Goal: Task Accomplishment & Management: Use online tool/utility

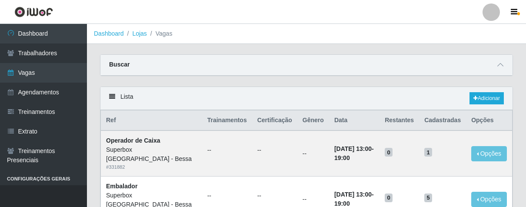
scroll to position [193, 0]
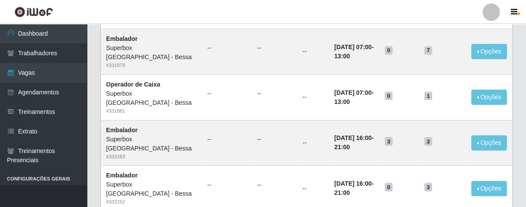
click at [33, 30] on link "Dashboard" at bounding box center [43, 34] width 87 height 20
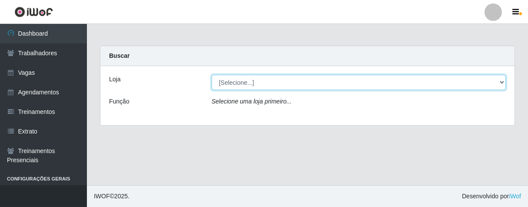
click at [501, 83] on select "[Selecione...] Superbox [GEOGRAPHIC_DATA] - Bessa" at bounding box center [359, 82] width 294 height 15
select select "206"
click at [212, 75] on select "[Selecione...] Superbox [GEOGRAPHIC_DATA] - Bessa" at bounding box center [359, 82] width 294 height 15
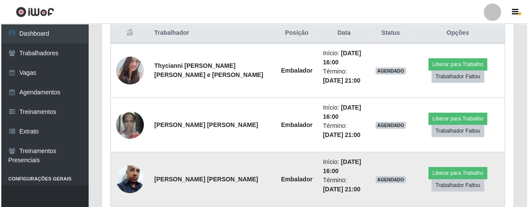
scroll to position [378, 0]
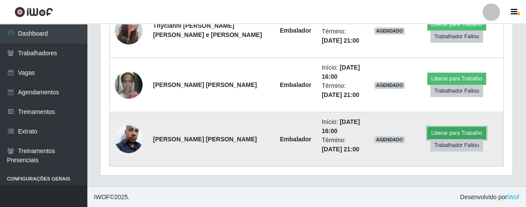
click at [435, 130] on button "Liberar para Trabalho" at bounding box center [456, 133] width 59 height 12
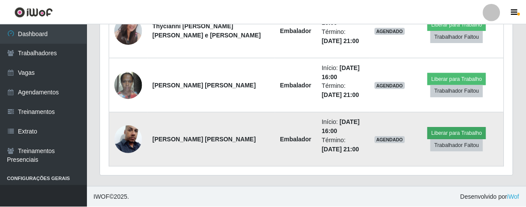
scroll to position [180, 407]
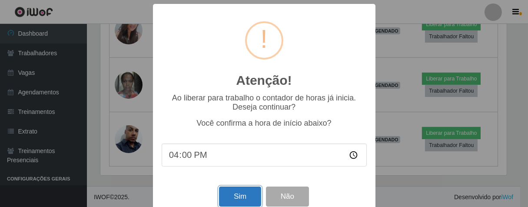
click at [225, 191] on button "Sim" at bounding box center [240, 197] width 42 height 20
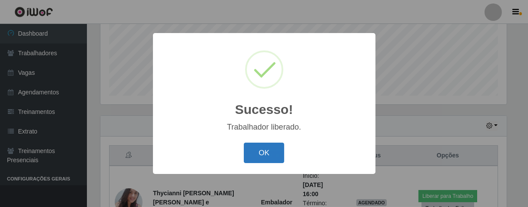
click at [255, 154] on button "OK" at bounding box center [264, 153] width 40 height 20
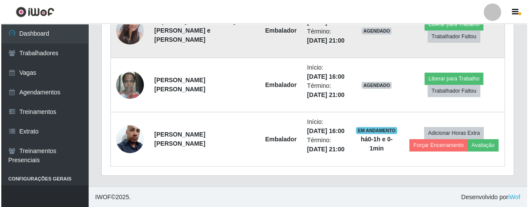
scroll to position [233, 0]
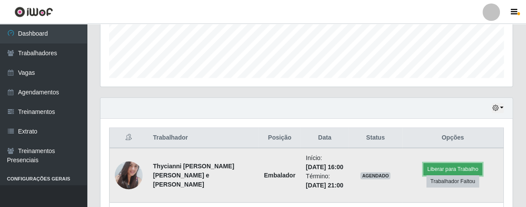
click at [438, 166] on button "Liberar para Trabalho" at bounding box center [453, 169] width 59 height 12
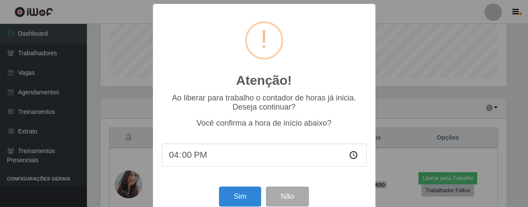
scroll to position [19, 0]
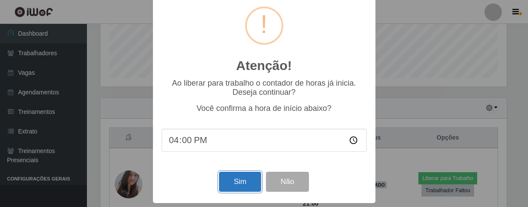
click at [227, 183] on button "Sim" at bounding box center [240, 182] width 42 height 20
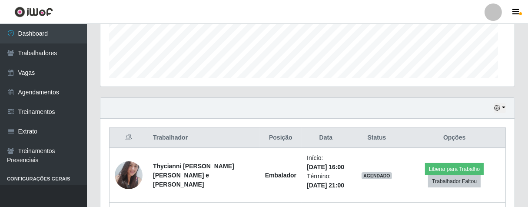
scroll to position [434635, 434408]
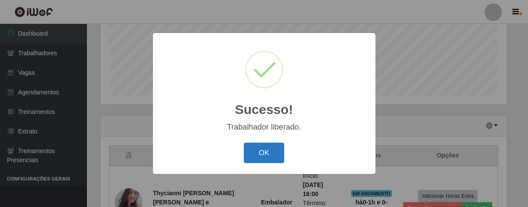
click at [272, 155] on button "OK" at bounding box center [264, 153] width 40 height 20
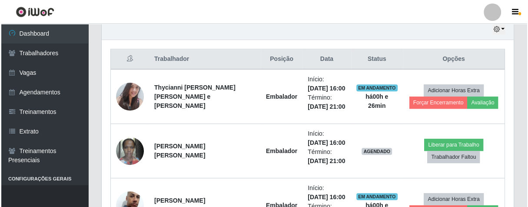
scroll to position [360, 0]
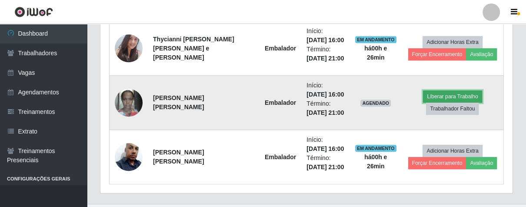
click at [467, 93] on button "Liberar para Trabalho" at bounding box center [452, 96] width 59 height 12
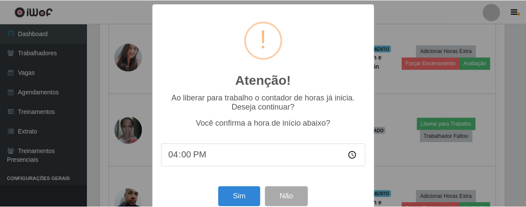
scroll to position [19, 0]
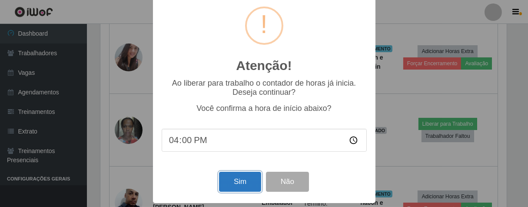
click at [244, 178] on button "Sim" at bounding box center [240, 182] width 42 height 20
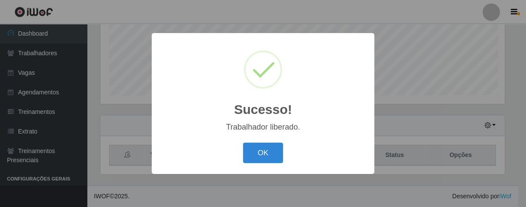
scroll to position [180, 407]
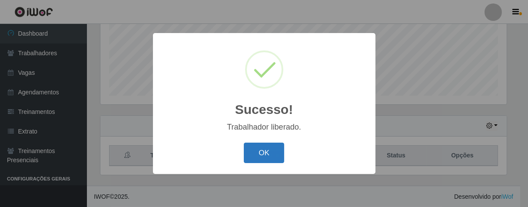
click at [271, 158] on button "OK" at bounding box center [264, 153] width 40 height 20
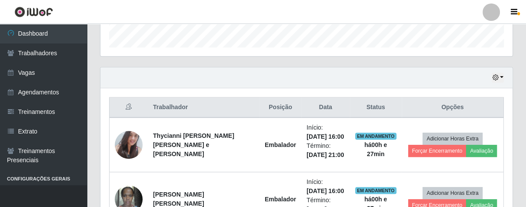
scroll to position [167, 0]
